Goal: Ask a question: Seek information or help from site administrators or community

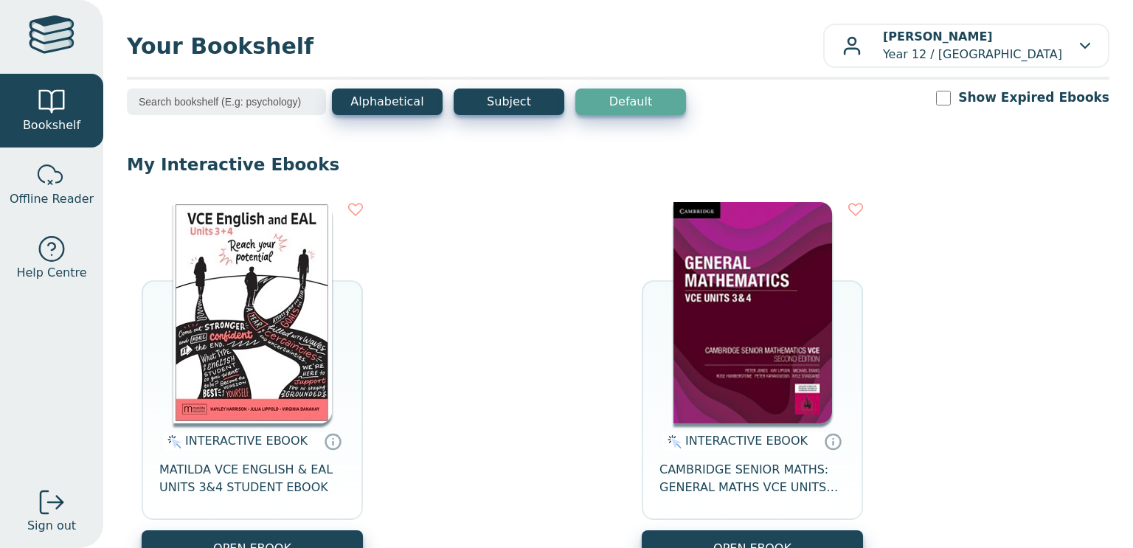
click at [964, 94] on div "Alphabetical Subject Default Show Expired Ebooks" at bounding box center [618, 111] width 982 height 46
click at [950, 97] on input "Show Expired Ebooks" at bounding box center [943, 98] width 15 height 15
checkbox input "true"
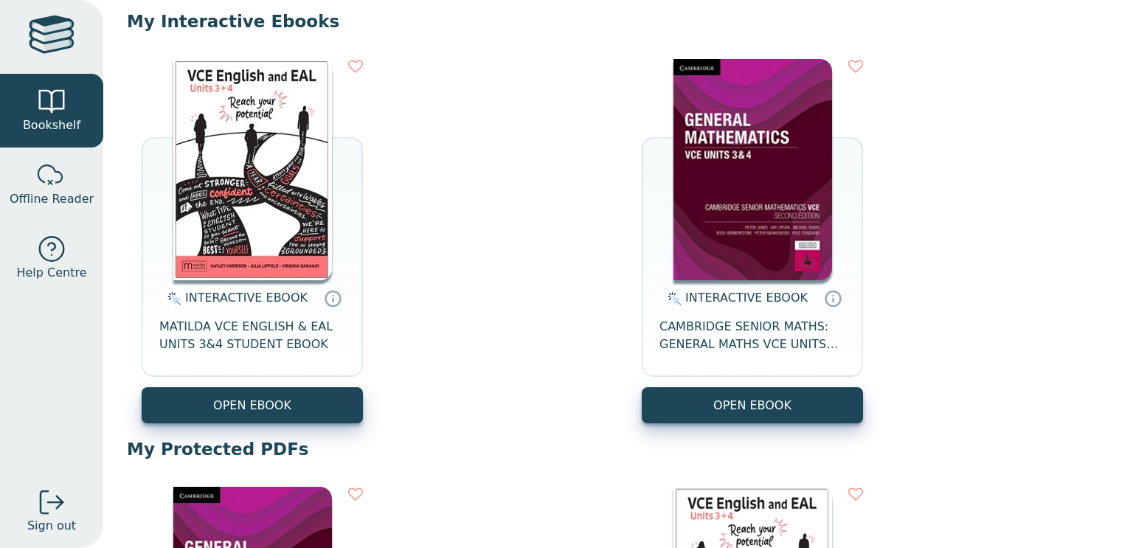
scroll to position [106, 0]
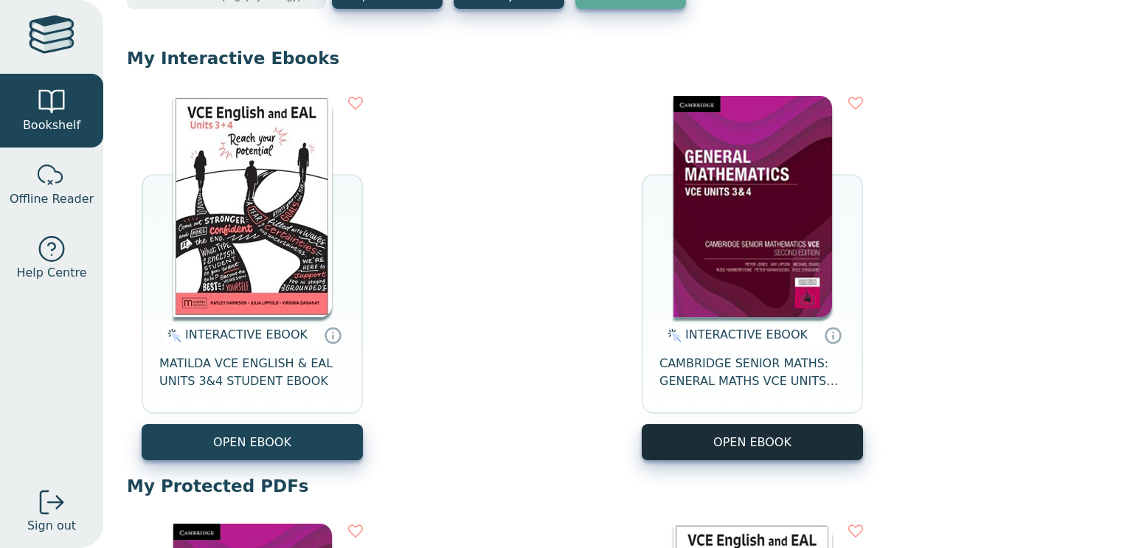
click at [789, 448] on button "OPEN EBOOK" at bounding box center [752, 442] width 221 height 36
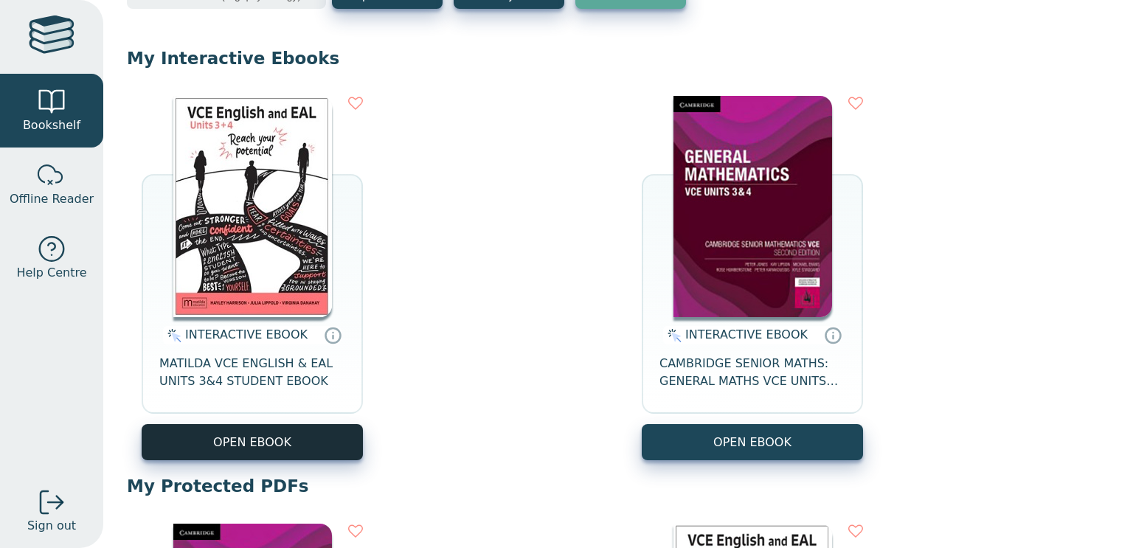
click at [227, 444] on button "OPEN EBOOK" at bounding box center [252, 442] width 221 height 36
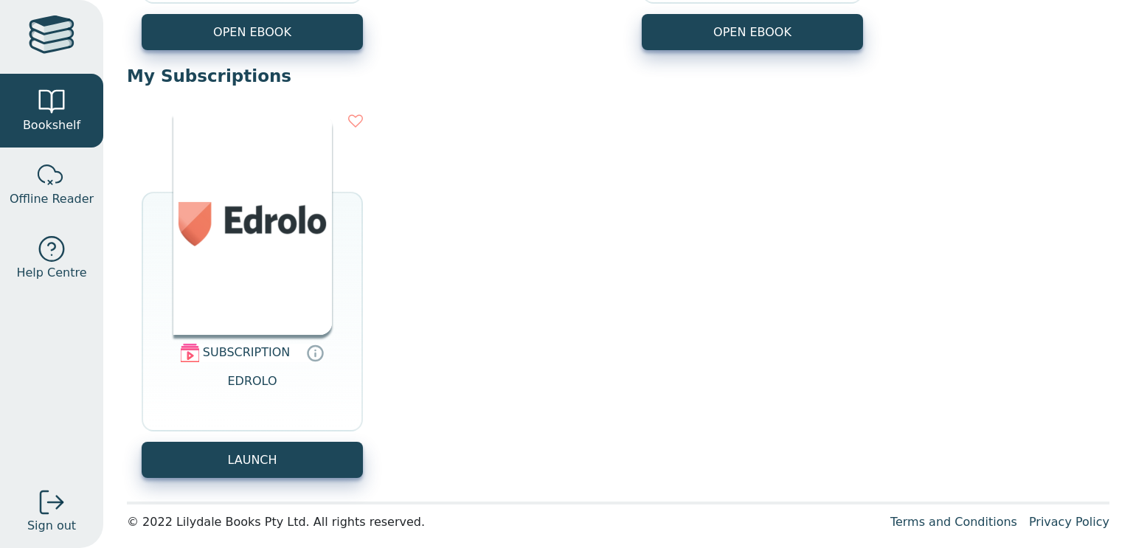
scroll to position [945, 0]
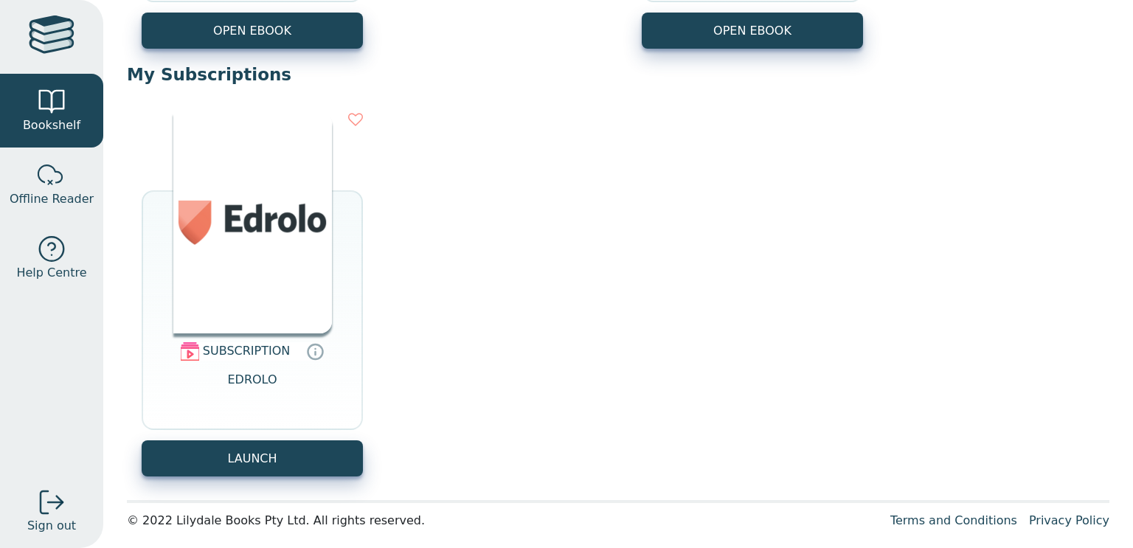
click at [227, 444] on button "LAUNCH" at bounding box center [252, 458] width 221 height 36
click at [70, 178] on link "Offline Reader" at bounding box center [51, 184] width 103 height 74
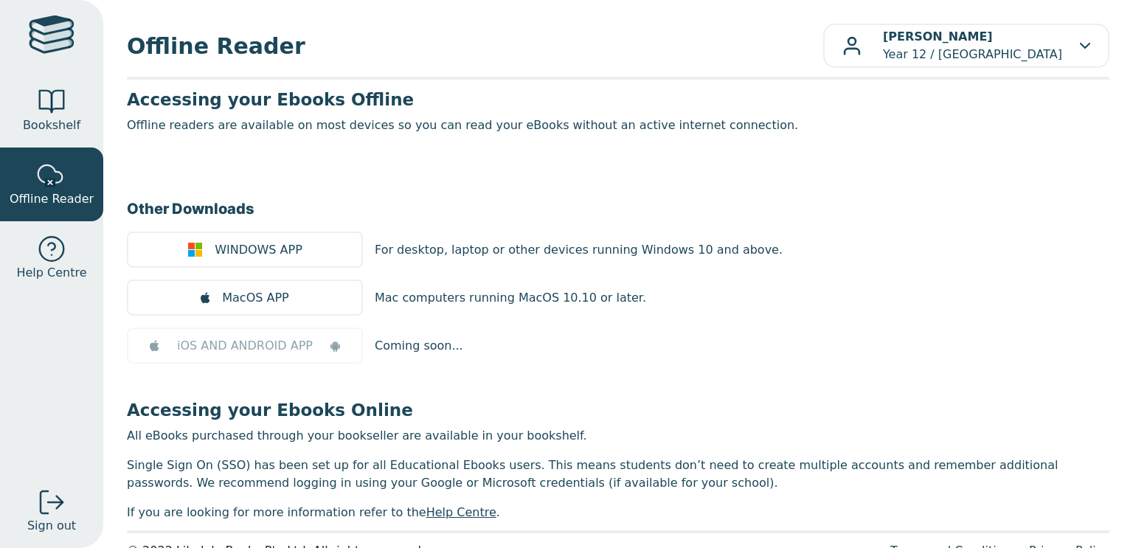
scroll to position [35, 0]
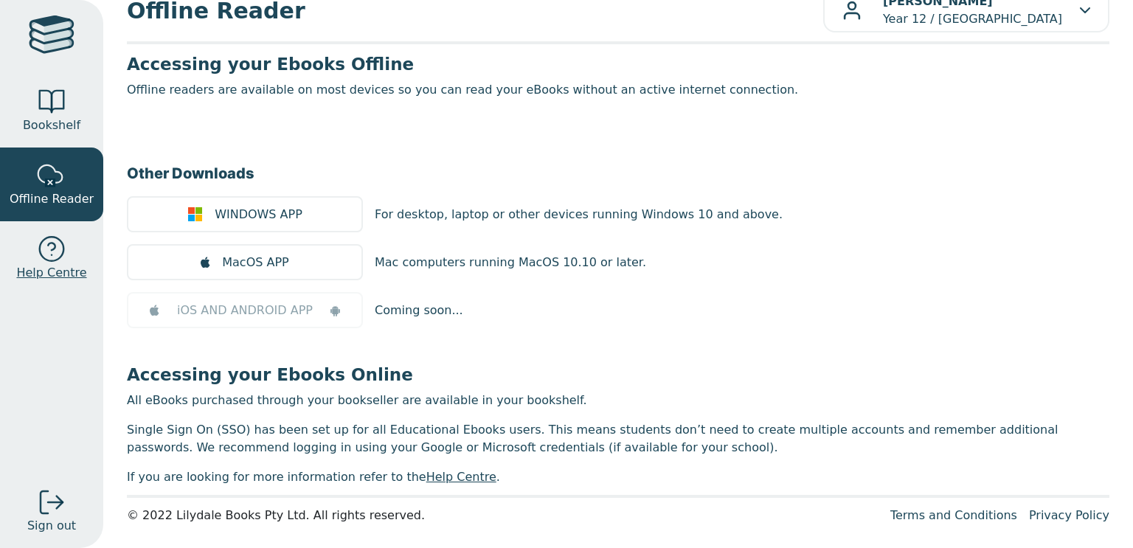
click at [39, 257] on div at bounding box center [51, 248] width 29 height 29
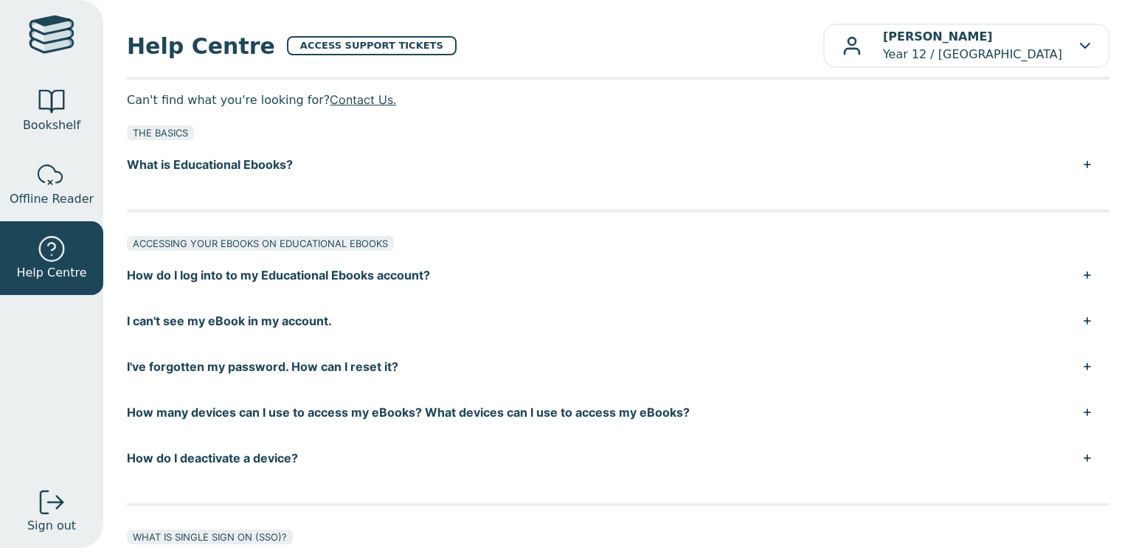
click at [56, 60] on link at bounding box center [51, 37] width 103 height 74
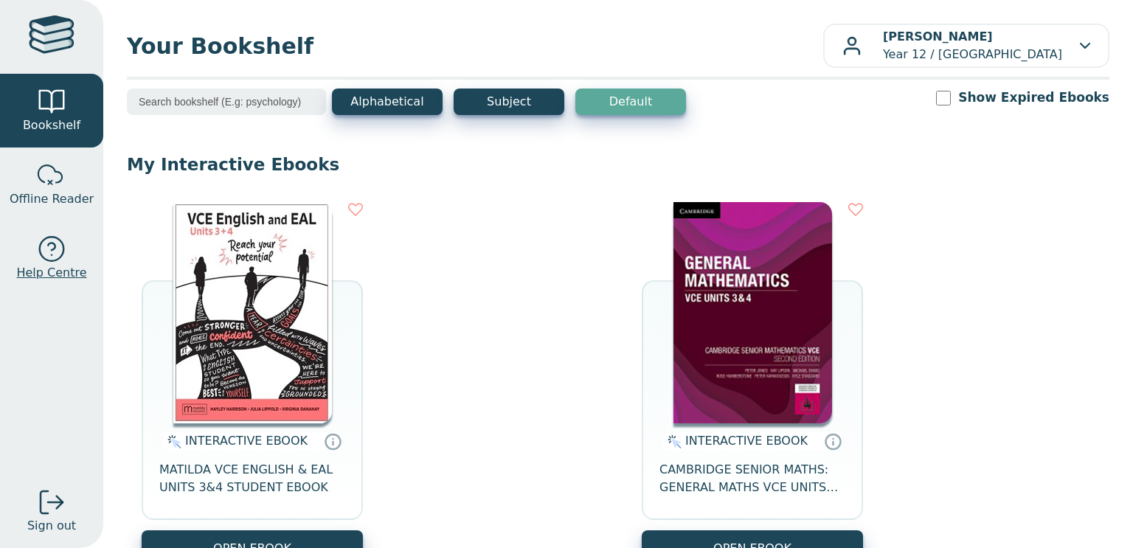
click at [46, 246] on div at bounding box center [51, 248] width 29 height 29
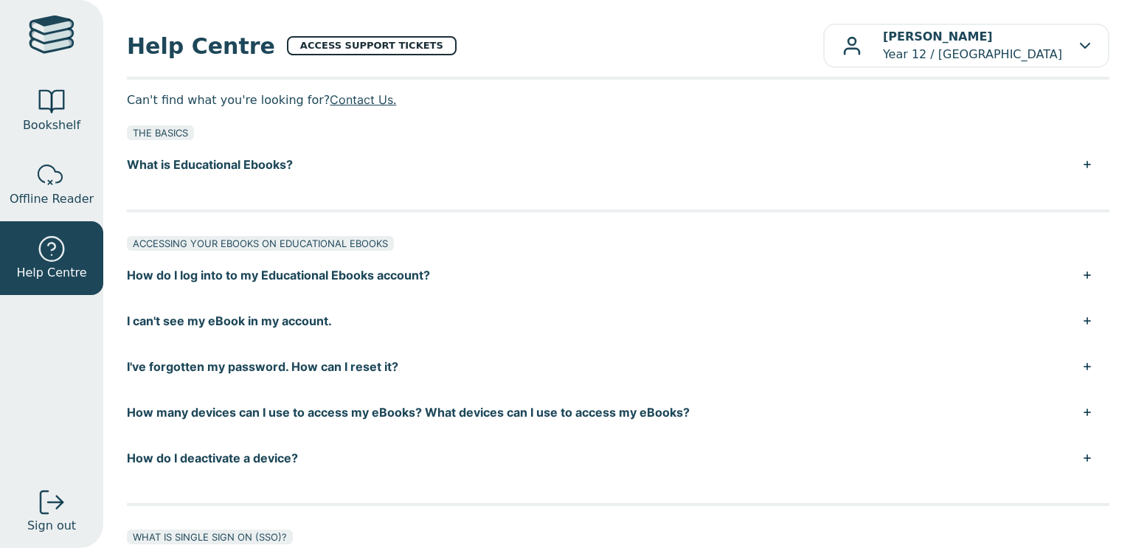
click at [312, 49] on link "ACCESS SUPPORT TICKETS" at bounding box center [372, 45] width 170 height 19
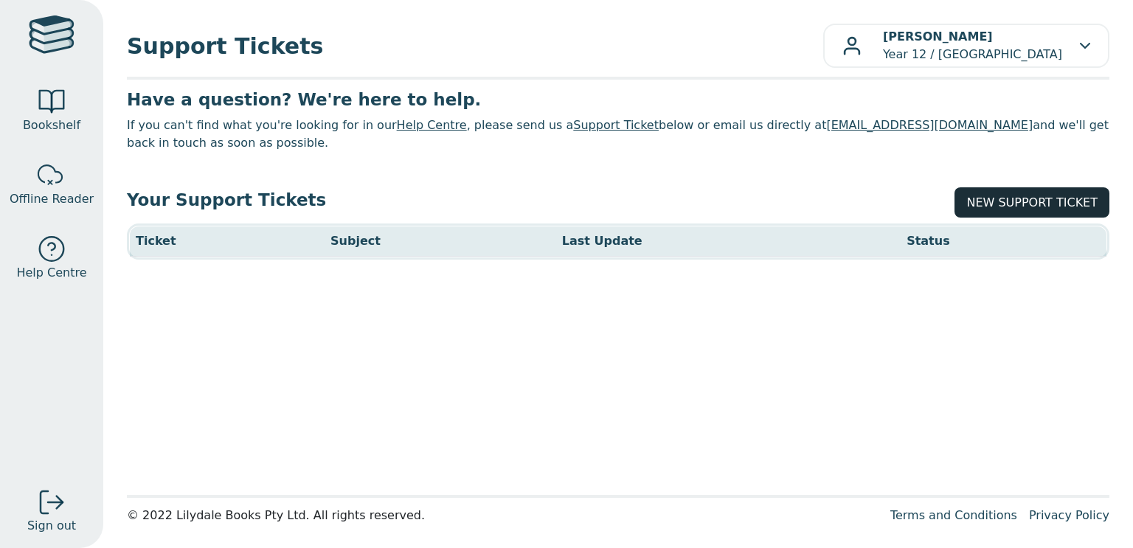
click at [1013, 201] on link "NEW SUPPORT TICKET" at bounding box center [1031, 202] width 155 height 30
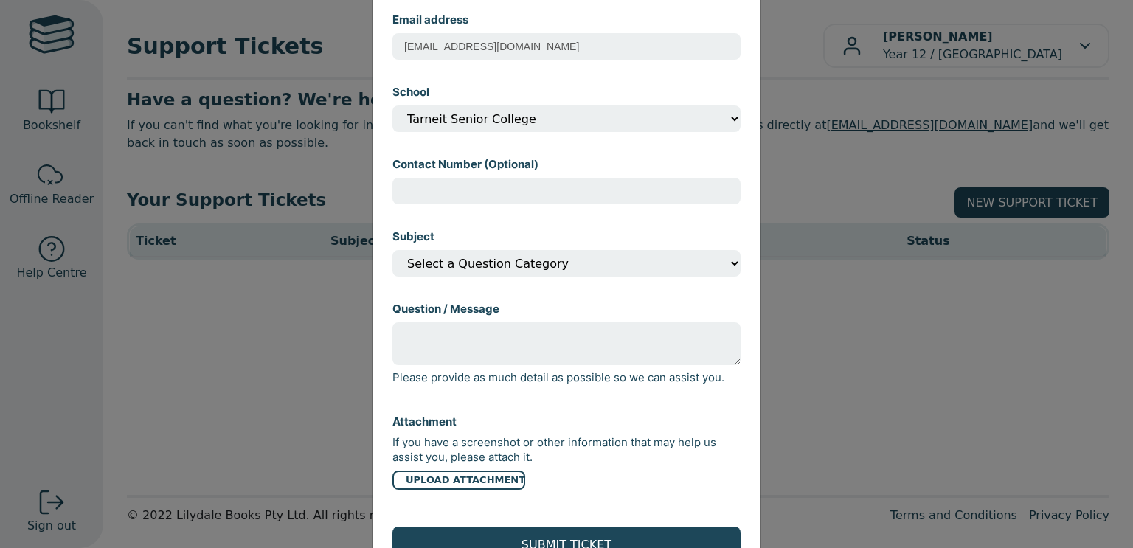
scroll to position [221, 0]
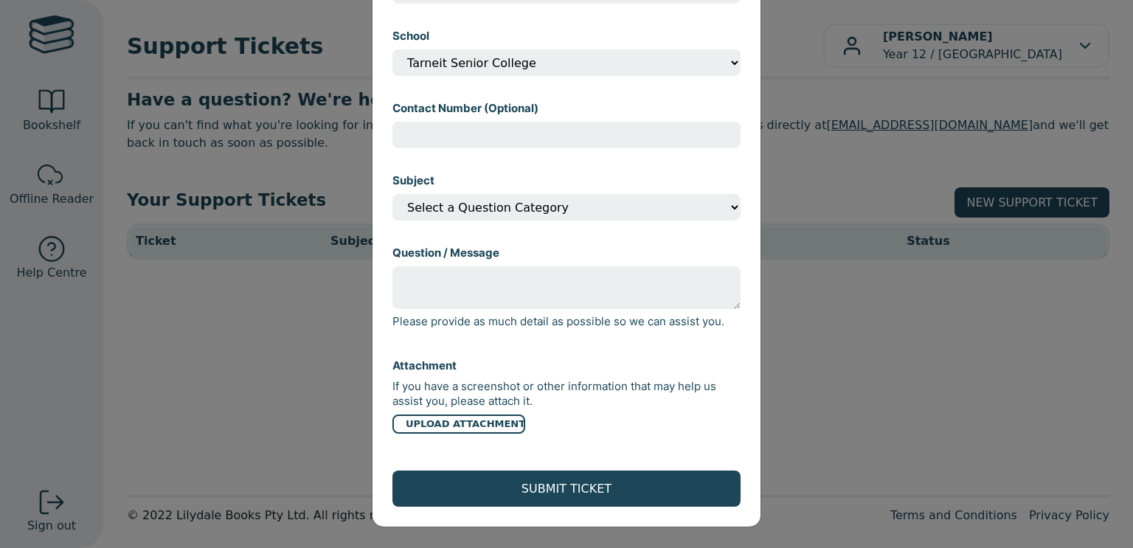
click at [448, 211] on select "Select a Question Category I can't open my eBook I can't find my eBook in my ac…" at bounding box center [566, 207] width 348 height 27
click at [297, 378] on div "Open a Support Ticket Name [PERSON_NAME] Email address [EMAIL_ADDRESS][DOMAIN_N…" at bounding box center [566, 274] width 1133 height 548
click at [297, 378] on div at bounding box center [566, 274] width 1133 height 548
